Goal: Information Seeking & Learning: Learn about a topic

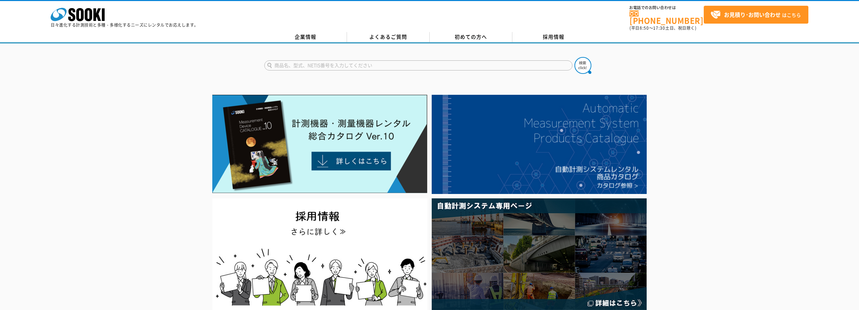
click at [463, 60] on input "text" at bounding box center [418, 65] width 308 height 10
type input "磁界測定"
click at [574, 57] on button at bounding box center [582, 65] width 17 height 17
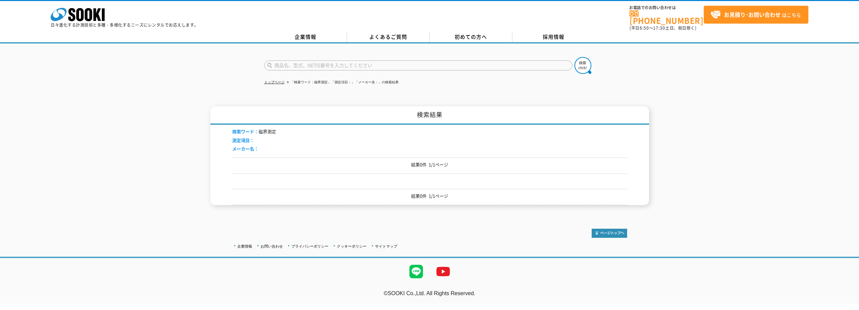
click at [385, 64] on input "text" at bounding box center [418, 65] width 308 height 10
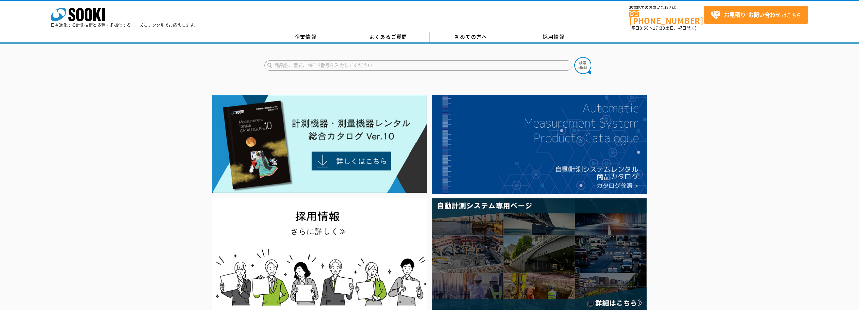
drag, startPoint x: 248, startPoint y: 93, endPoint x: 249, endPoint y: 89, distance: 4.8
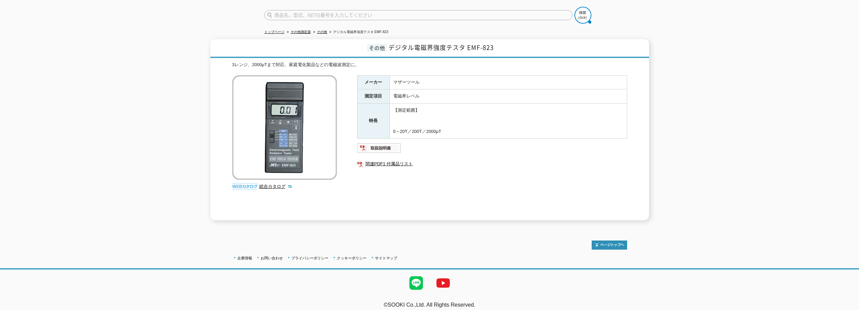
scroll to position [52, 0]
